Goal: Task Accomplishment & Management: Use online tool/utility

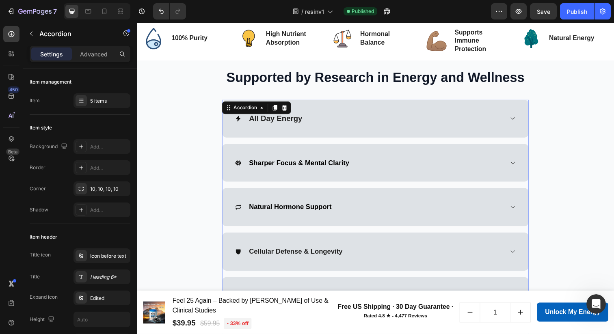
scroll to position [1579, 0]
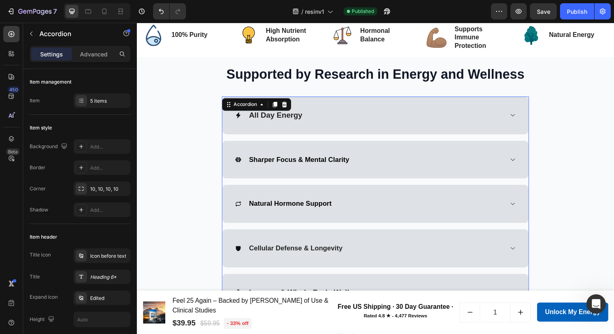
click at [270, 117] on p "All Day Energy" at bounding box center [278, 118] width 54 height 10
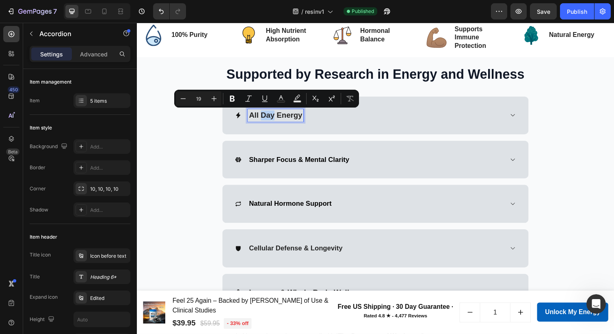
click at [270, 117] on p "All Day Energy" at bounding box center [278, 118] width 54 height 10
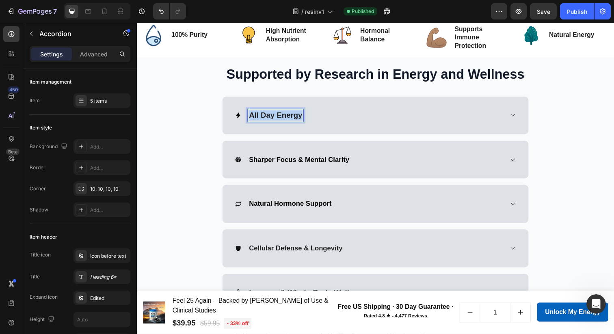
click at [270, 117] on p "All Day Energy" at bounding box center [278, 118] width 54 height 10
click at [517, 119] on icon at bounding box center [520, 117] width 6 height 6
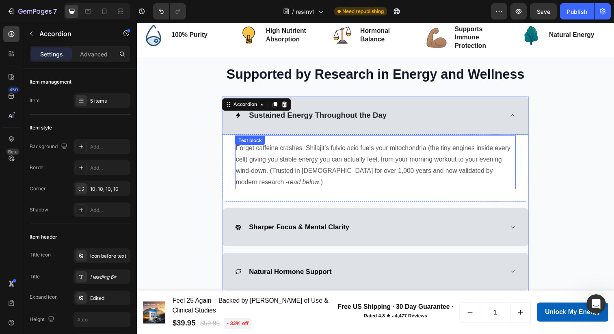
click at [266, 164] on p "Forget caffeine crashes. Shilajit’s fulvic acid fuels your mitochondria (the ti…" at bounding box center [380, 168] width 285 height 47
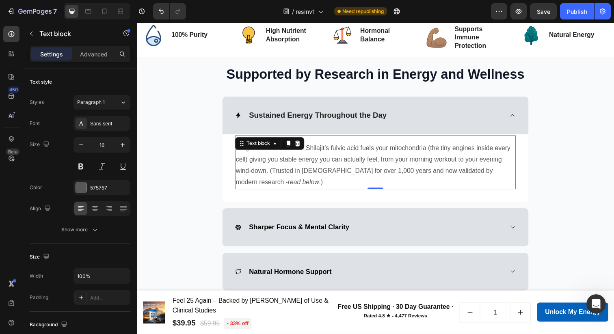
click at [266, 164] on p "Forget caffeine crashes. Shilajit’s fulvic acid fuels your mitochondria (the ti…" at bounding box center [380, 168] width 285 height 47
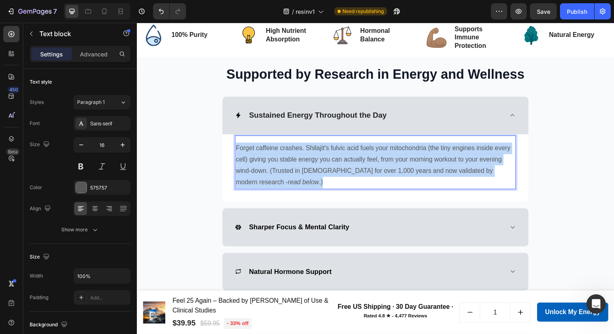
click at [266, 164] on p "Forget caffeine crashes. Shilajit’s fulvic acid fuels your mitochondria (the ti…" at bounding box center [380, 168] width 285 height 47
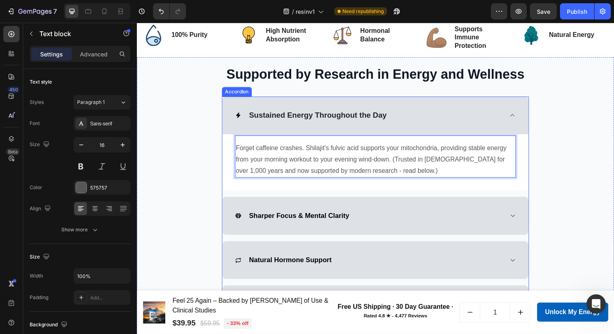
click at [394, 223] on div "Sharper Focus & Mental Clarity" at bounding box center [374, 220] width 274 height 13
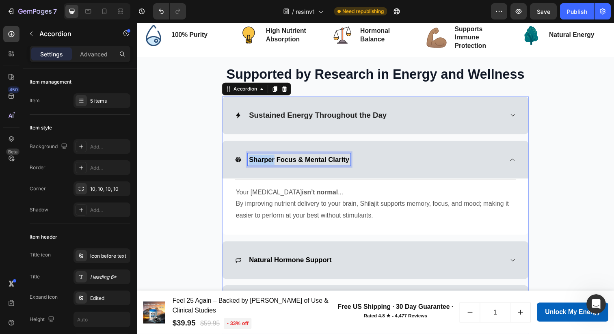
click at [268, 164] on strong "Sharper Focus & Mental Clarity" at bounding box center [302, 163] width 102 height 8
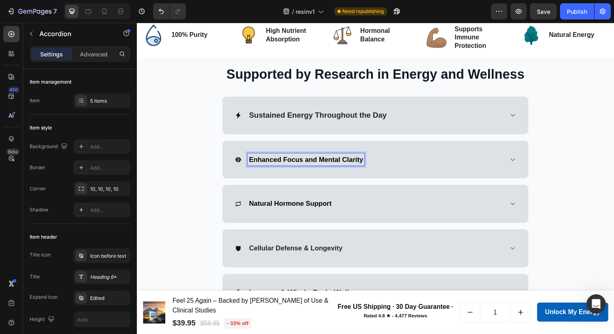
click at [403, 163] on div "Enhanced Focus and Mental Clarity" at bounding box center [374, 162] width 274 height 13
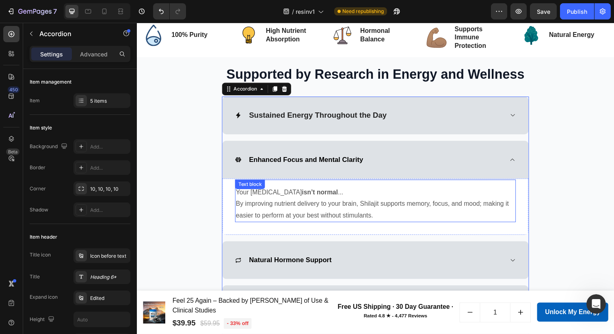
click at [286, 215] on p "Your [MEDICAL_DATA] isn’t normal ... By improving nutrient delivery to your bra…" at bounding box center [380, 207] width 285 height 35
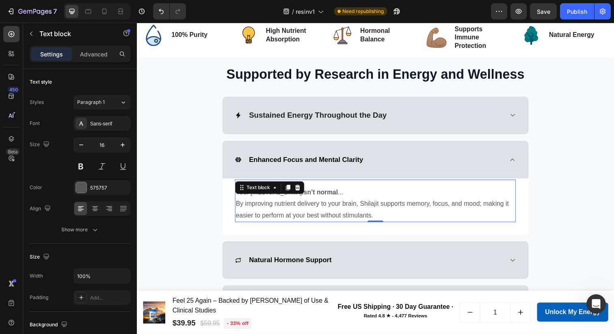
click at [286, 215] on p "Your [MEDICAL_DATA] isn’t normal ... By improving nutrient delivery to your bra…" at bounding box center [380, 207] width 285 height 35
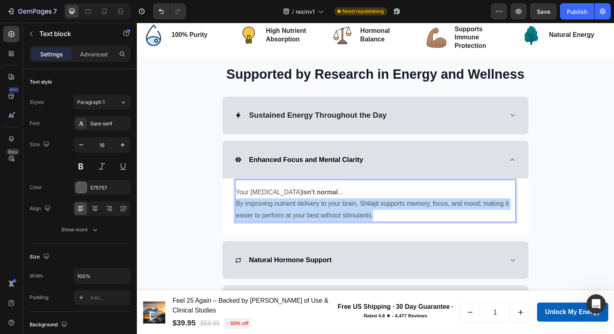
click at [286, 215] on p "Your [MEDICAL_DATA] isn’t normal ... By improving nutrient delivery to your bra…" at bounding box center [380, 207] width 285 height 35
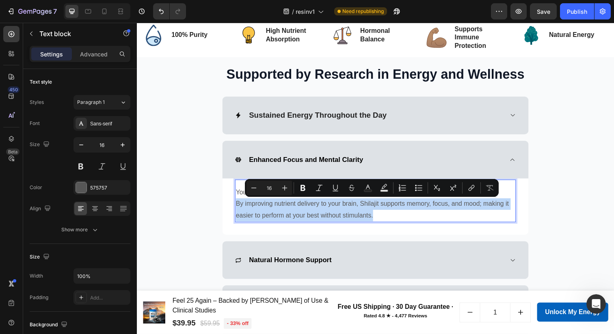
click at [376, 220] on p "Your [MEDICAL_DATA] isn’t normal ... By improving nutrient delivery to your bra…" at bounding box center [380, 207] width 285 height 35
click at [381, 220] on p "Your [MEDICAL_DATA] isn’t normal ... By improving nutrient delivery to your bra…" at bounding box center [380, 207] width 285 height 35
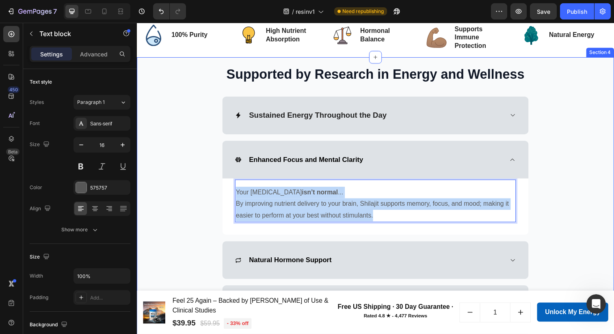
drag, startPoint x: 369, startPoint y: 220, endPoint x: 209, endPoint y: 193, distance: 162.3
click at [209, 193] on div "Supported by Research in Energy and Wellness Heading Row Sustained Energy Throu…" at bounding box center [380, 220] width 475 height 309
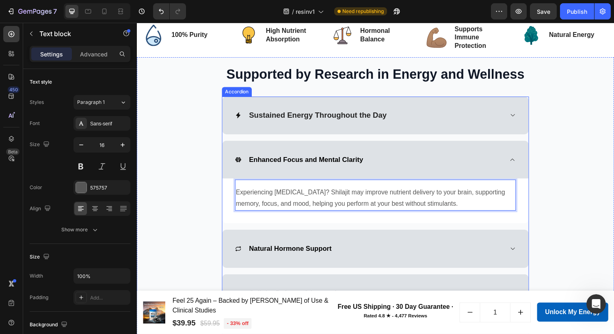
click at [432, 261] on div "Natural Hormone Support" at bounding box center [380, 253] width 313 height 39
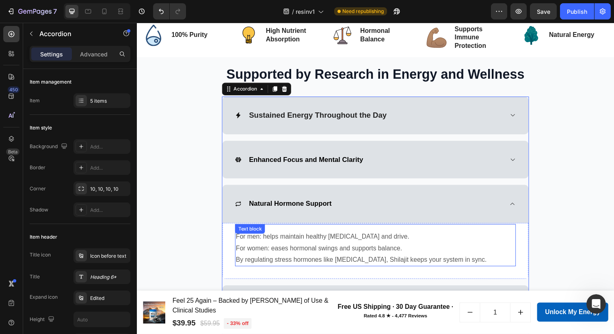
click at [239, 243] on p "For men: helps maintain healthy [MEDICAL_DATA] and drive. For women: eases horm…" at bounding box center [380, 253] width 285 height 35
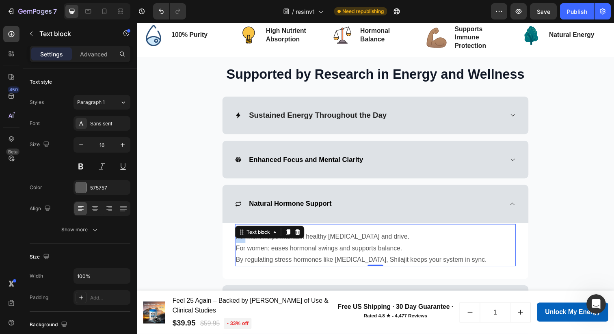
click at [239, 243] on p "For men: helps maintain healthy [MEDICAL_DATA] and drive. For women: eases horm…" at bounding box center [380, 253] width 285 height 35
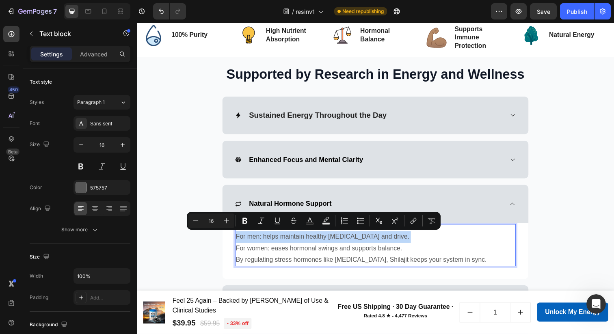
click at [239, 243] on p "For men: helps maintain healthy [MEDICAL_DATA] and drive. For women: eases horm…" at bounding box center [380, 253] width 285 height 35
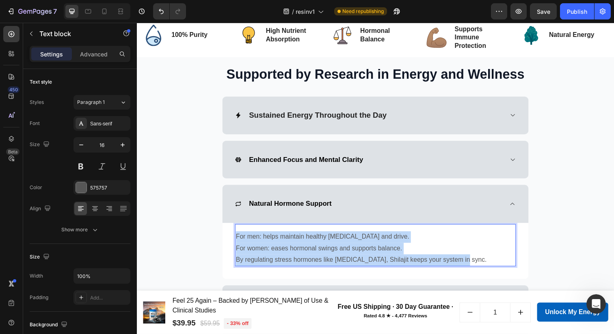
drag, startPoint x: 236, startPoint y: 241, endPoint x: 463, endPoint y: 268, distance: 227.9
click at [463, 268] on p "For men: helps maintain healthy [MEDICAL_DATA] and drive. For women: eases horm…" at bounding box center [380, 253] width 285 height 35
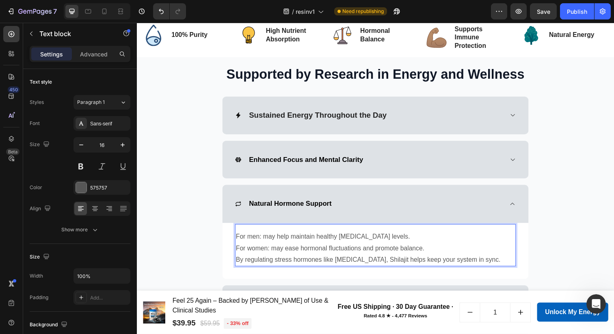
click at [240, 255] on p "For men: may help maintain healthy [MEDICAL_DATA] levels. For women: may ease h…" at bounding box center [380, 253] width 285 height 35
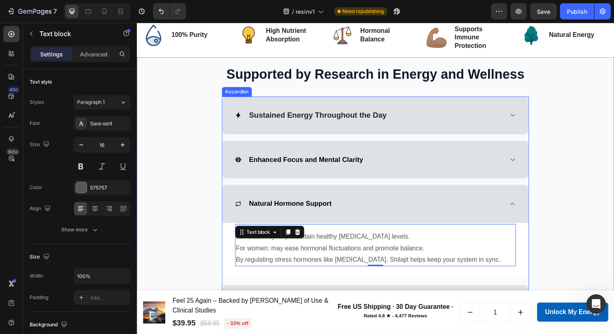
click at [275, 209] on strong "Natural Hormone Support" at bounding box center [293, 208] width 84 height 8
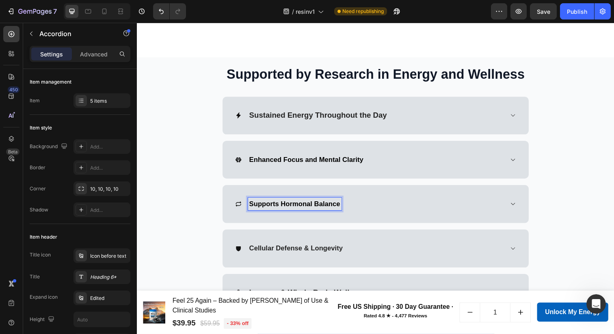
scroll to position [533, 0]
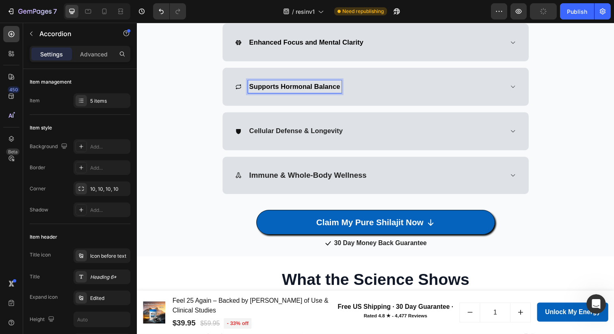
click at [441, 129] on div "Cellular Defense & Longevity" at bounding box center [374, 133] width 274 height 13
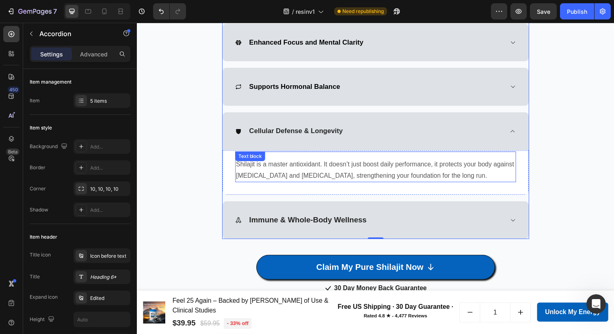
click at [258, 170] on p "Shilajit is a master antioxidant. It doesn’t just boost daily performance, it p…" at bounding box center [380, 174] width 285 height 24
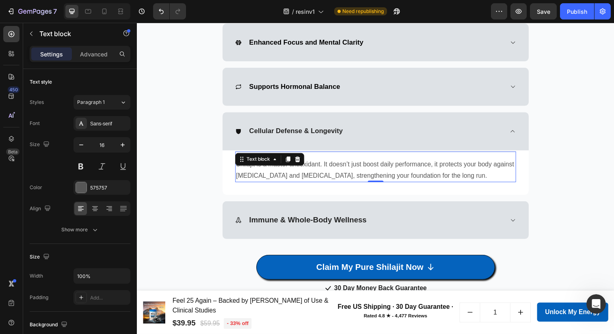
click at [258, 170] on p "Shilajit is a master antioxidant. It doesn’t just boost daily performance, it p…" at bounding box center [380, 174] width 285 height 24
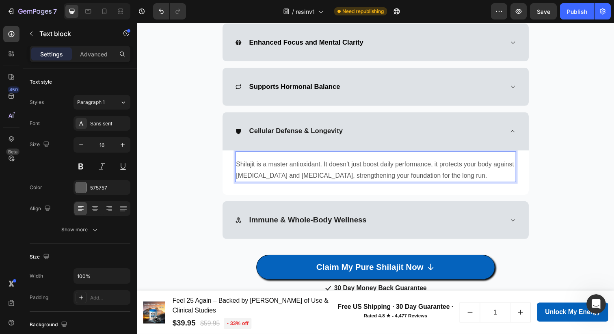
click at [258, 170] on p "Shilajit is a master antioxidant. It doesn’t just boost daily performance, it p…" at bounding box center [380, 174] width 285 height 24
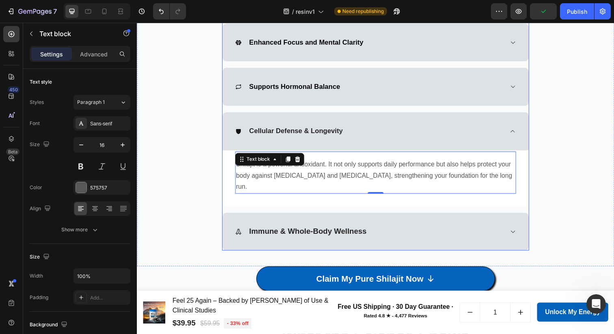
click at [267, 133] on span "Cellular Defense & Longevity" at bounding box center [298, 134] width 95 height 8
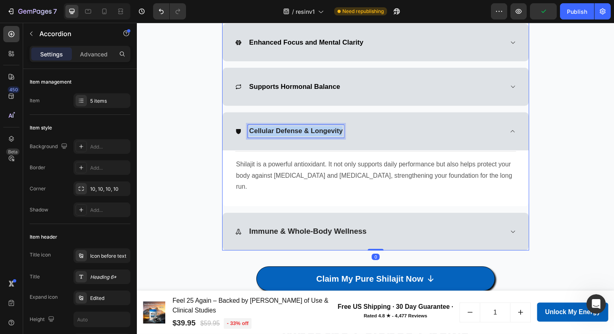
click at [267, 133] on span "Cellular Defense & Longevity" at bounding box center [298, 134] width 95 height 8
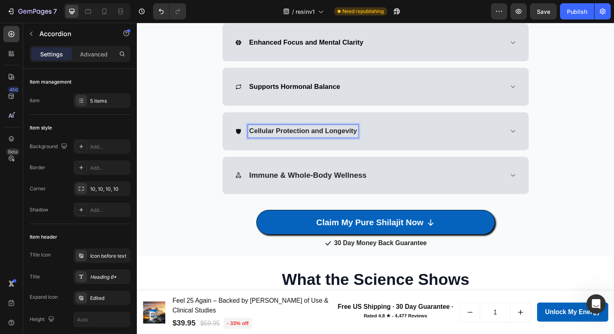
click at [433, 214] on div "Supported by Research in Energy and Wellness Heading Row Sustained Energy Throu…" at bounding box center [380, 76] width 487 height 276
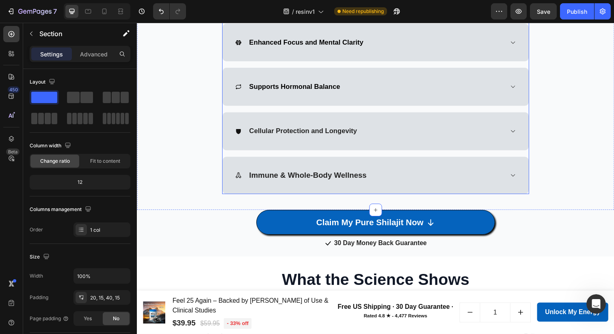
click at [435, 189] on div "Immune & Whole-Body Wellness" at bounding box center [380, 179] width 313 height 39
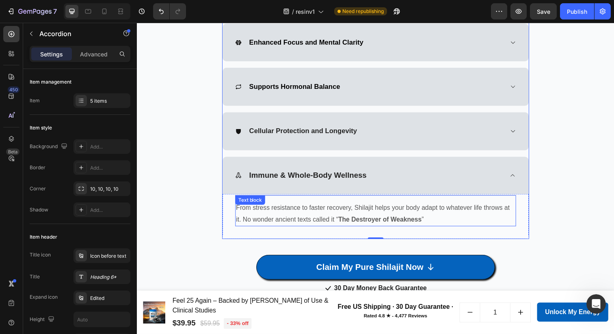
click at [277, 216] on p "From stress resistance to faster recovery, Shilajit helps your body adapt to wh…" at bounding box center [380, 218] width 285 height 24
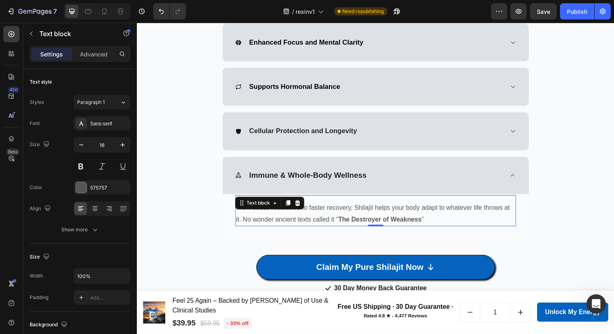
click at [277, 216] on p "From stress resistance to faster recovery, Shilajit helps your body adapt to wh…" at bounding box center [380, 218] width 285 height 24
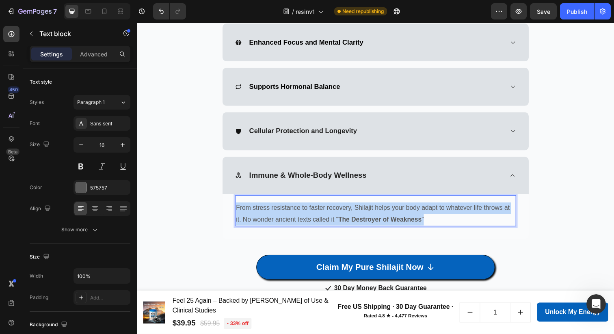
click at [277, 216] on p "From stress resistance to faster recovery, Shilajit helps your body adapt to wh…" at bounding box center [380, 218] width 285 height 24
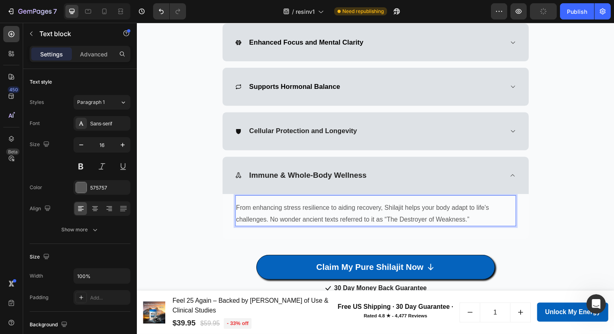
click at [238, 211] on p "From enhancing stress resilience to aiding recovery, Shilajit helps your body a…" at bounding box center [380, 218] width 285 height 24
click at [253, 181] on p "Immune & Whole-Body Wellness" at bounding box center [311, 179] width 120 height 10
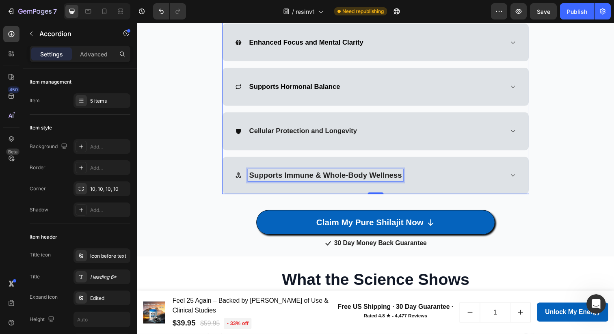
click at [366, 178] on p "Supports Immune & Whole-Body Wellness" at bounding box center [329, 179] width 156 height 10
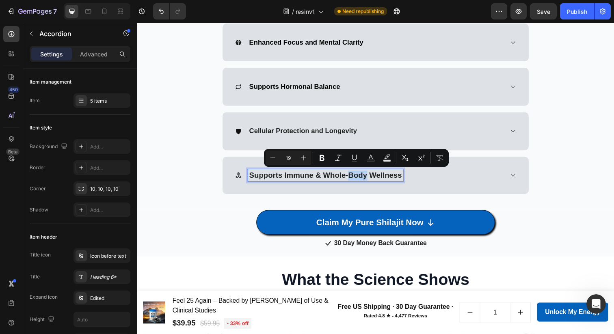
click at [368, 178] on p "Supports Immune & Whole-Body Wellness" at bounding box center [329, 179] width 156 height 10
drag, startPoint x: 368, startPoint y: 178, endPoint x: 327, endPoint y: 178, distance: 41.0
click at [327, 178] on p "Supports Immune & Whole-Body Wellness" at bounding box center [329, 179] width 156 height 10
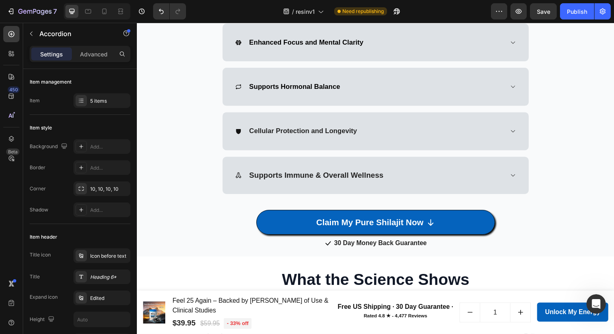
click at [524, 172] on div "Supports Immune & Overall Wellness" at bounding box center [380, 179] width 313 height 39
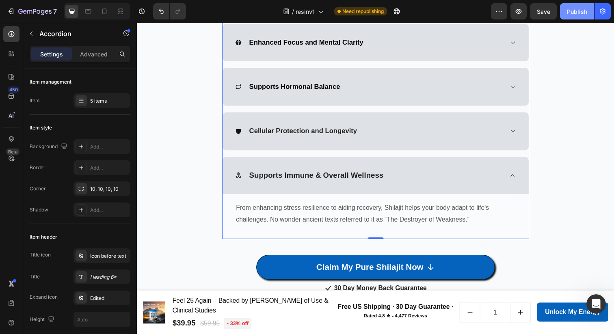
click at [574, 11] on div "Publish" at bounding box center [577, 11] width 20 height 9
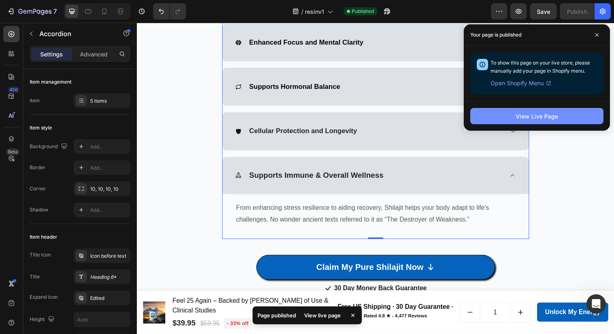
click at [542, 111] on button "View Live Page" at bounding box center [536, 116] width 133 height 16
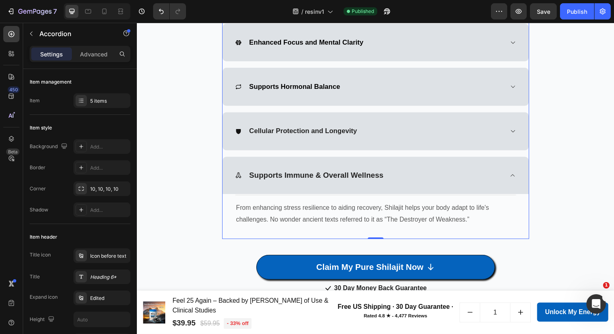
scroll to position [1812, 0]
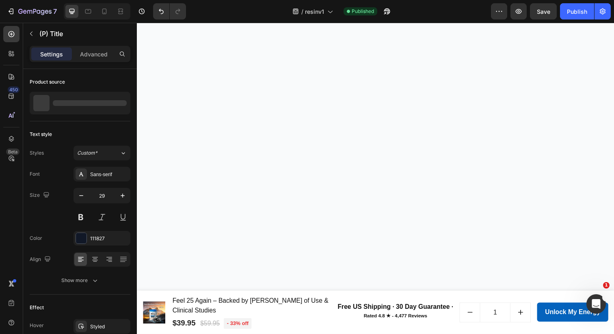
scroll to position [0, 0]
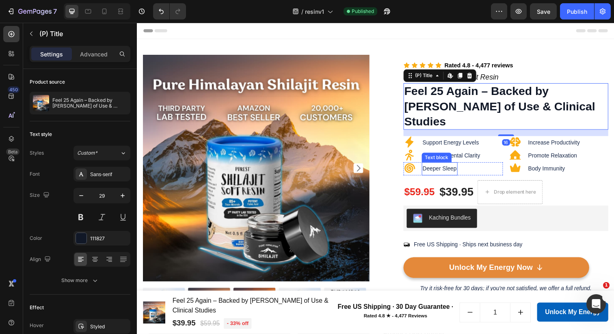
click at [437, 169] on span "Deeper Sleep" at bounding box center [445, 172] width 35 height 6
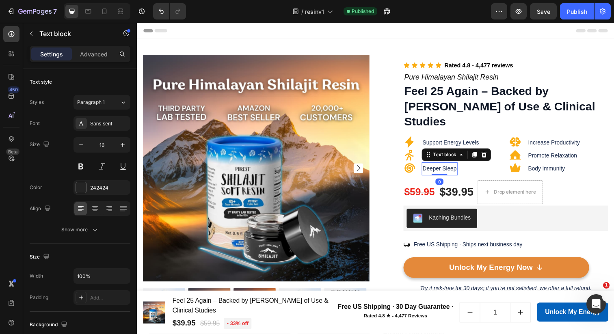
click at [437, 169] on span "Deeper Sleep" at bounding box center [445, 172] width 35 height 6
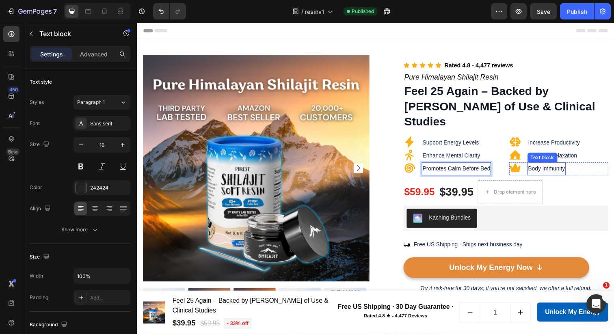
click at [544, 169] on span "Body Immunity" at bounding box center [556, 172] width 38 height 6
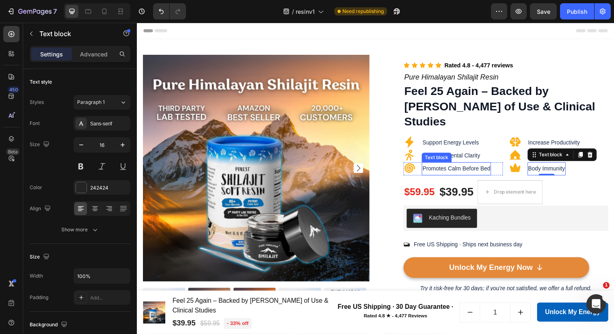
click at [456, 166] on p "Promotes Calm Before Bed" at bounding box center [462, 172] width 69 height 12
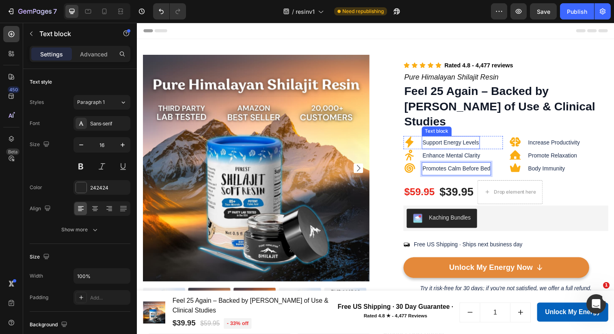
click at [469, 142] on span "Support Energy Levels" at bounding box center [457, 145] width 58 height 6
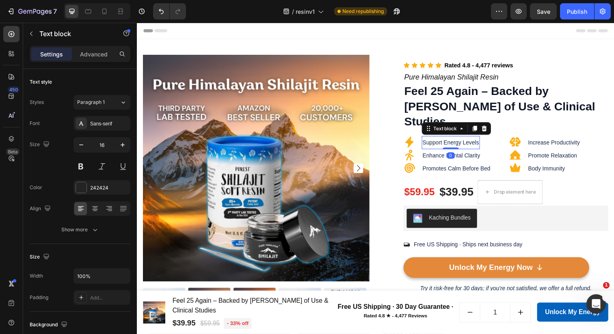
click at [445, 142] on span "Support Energy Levels" at bounding box center [457, 145] width 58 height 6
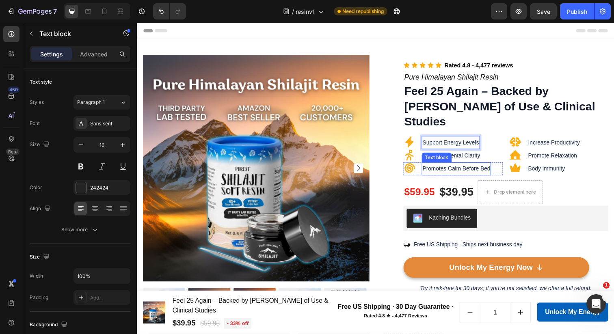
click at [449, 169] on span "Promotes Calm Before Bed" at bounding box center [462, 172] width 69 height 6
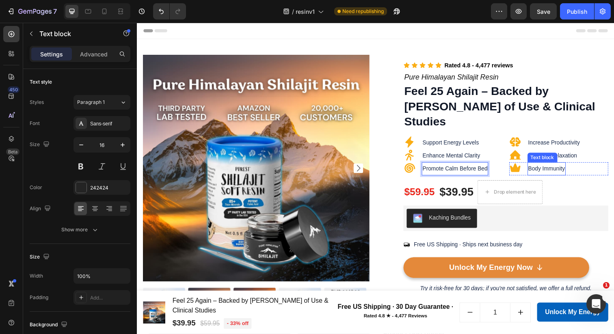
click at [544, 169] on span "Body Immunity" at bounding box center [556, 172] width 38 height 6
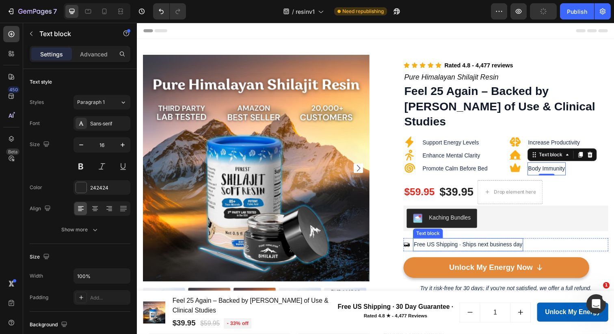
click at [514, 244] on p "Free US Shipping · Ships next business day" at bounding box center [475, 250] width 111 height 12
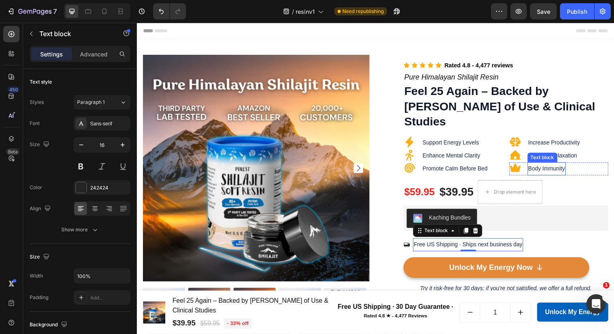
click at [539, 169] on span "Body Immunity" at bounding box center [556, 172] width 38 height 6
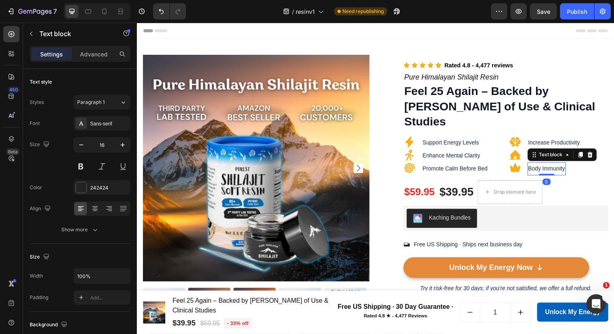
click at [539, 169] on span "Body Immunity" at bounding box center [556, 172] width 38 height 6
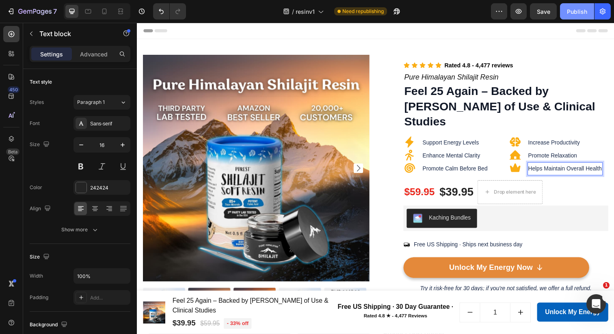
click at [566, 15] on button "Publish" at bounding box center [577, 11] width 34 height 16
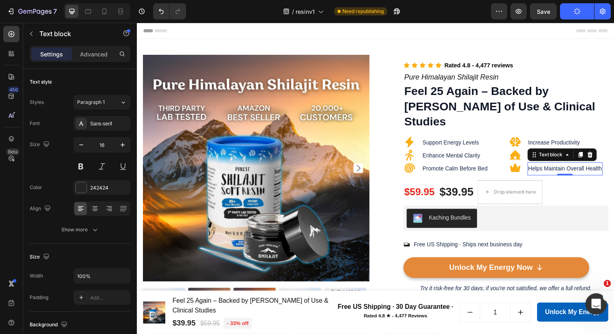
click at [596, 299] on icon "Open Intercom Messenger" at bounding box center [595, 302] width 13 height 13
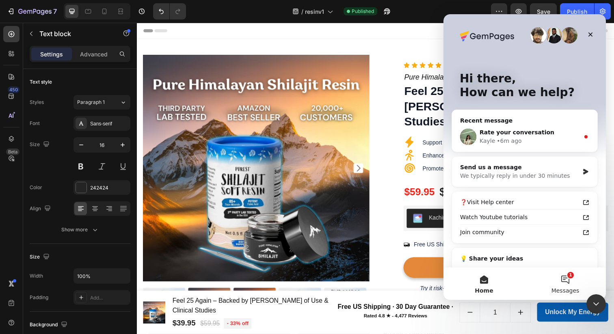
click at [561, 281] on button "1 Messages" at bounding box center [565, 284] width 81 height 32
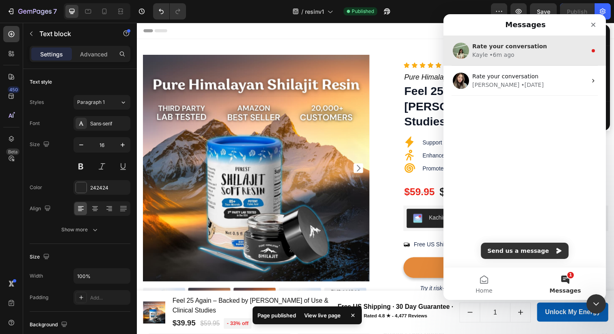
click at [517, 55] on div "Kayle • 6m ago" at bounding box center [529, 55] width 115 height 9
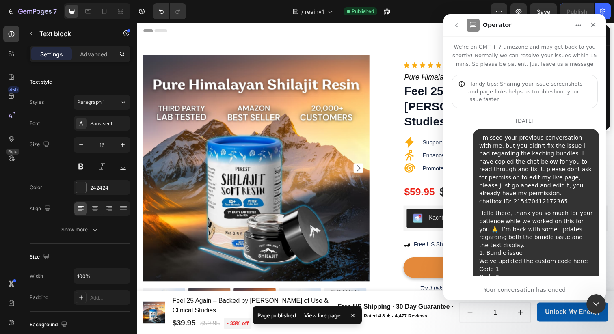
scroll to position [1, 0]
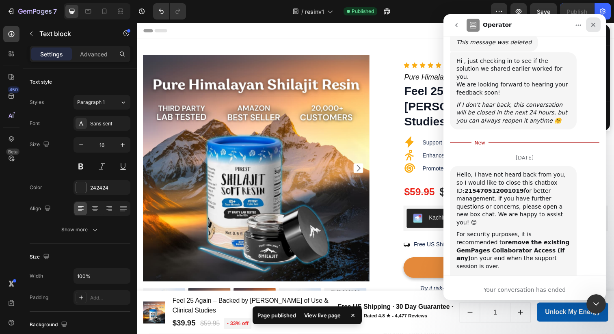
click at [593, 23] on icon "Close" at bounding box center [593, 25] width 6 height 6
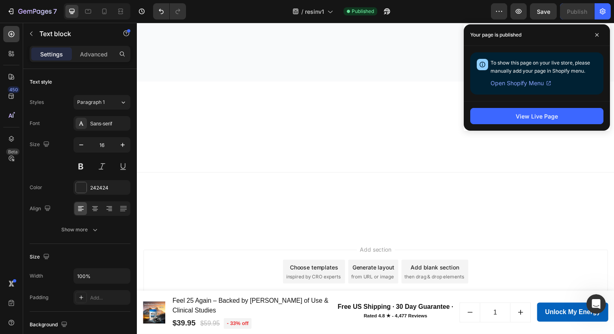
scroll to position [0, 0]
